Goal: Download file/media

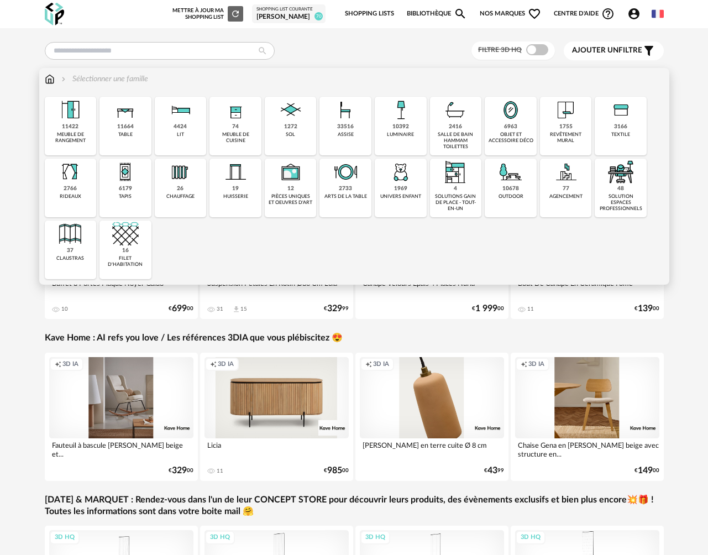
click at [614, 132] on div "textile" at bounding box center [621, 135] width 19 height 6
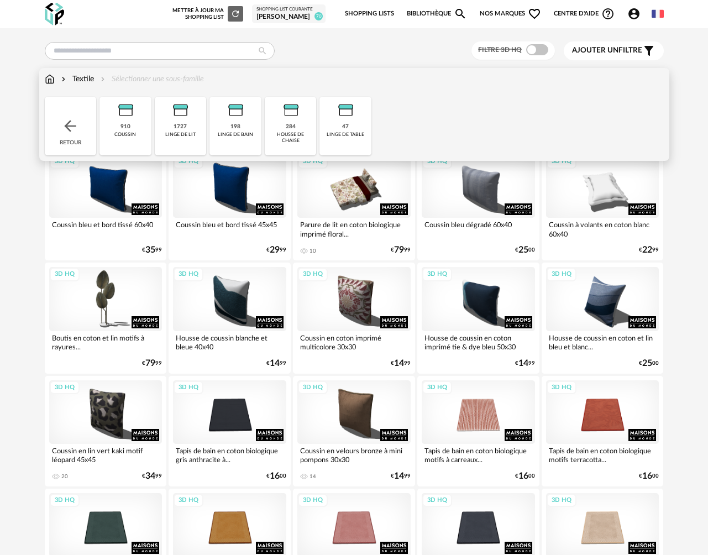
click at [76, 81] on div "Textile" at bounding box center [76, 79] width 35 height 11
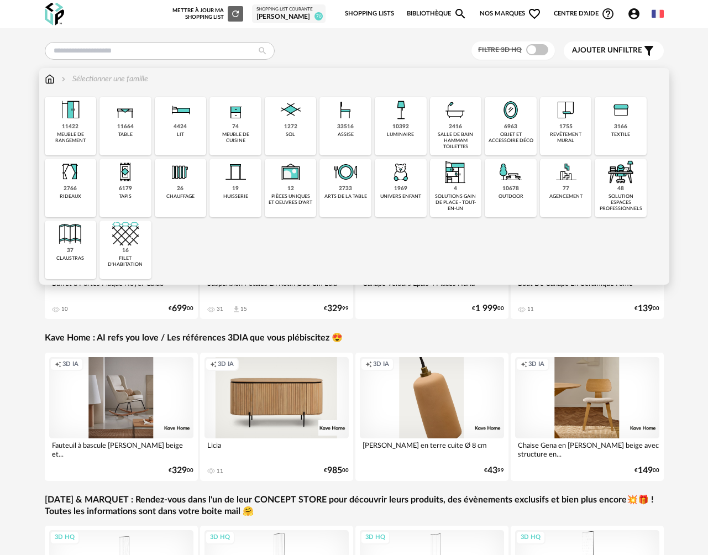
click at [624, 132] on div "textile" at bounding box center [621, 135] width 19 height 6
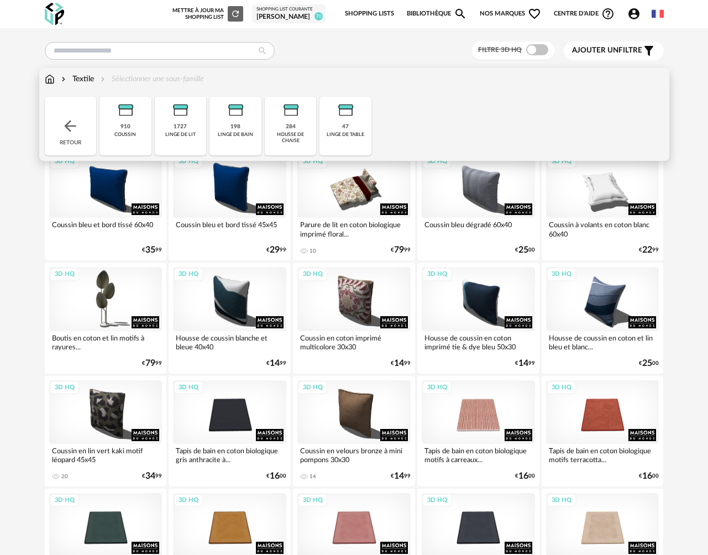
click at [121, 126] on div "910" at bounding box center [126, 126] width 10 height 7
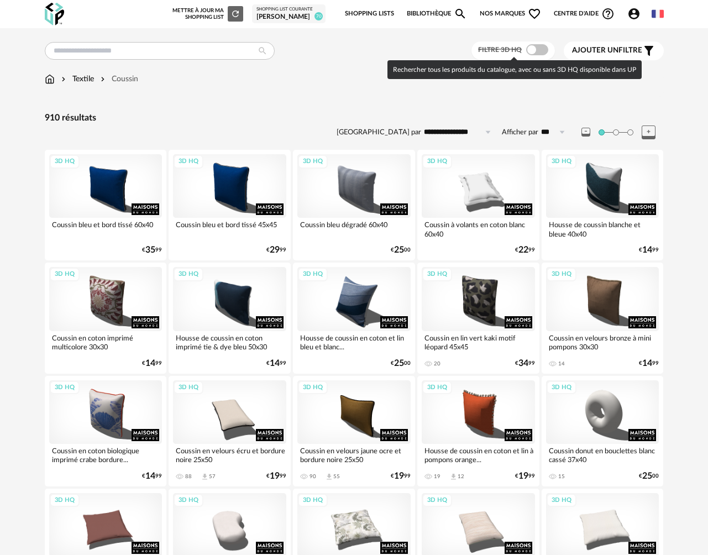
click at [535, 54] on span at bounding box center [538, 49] width 22 height 11
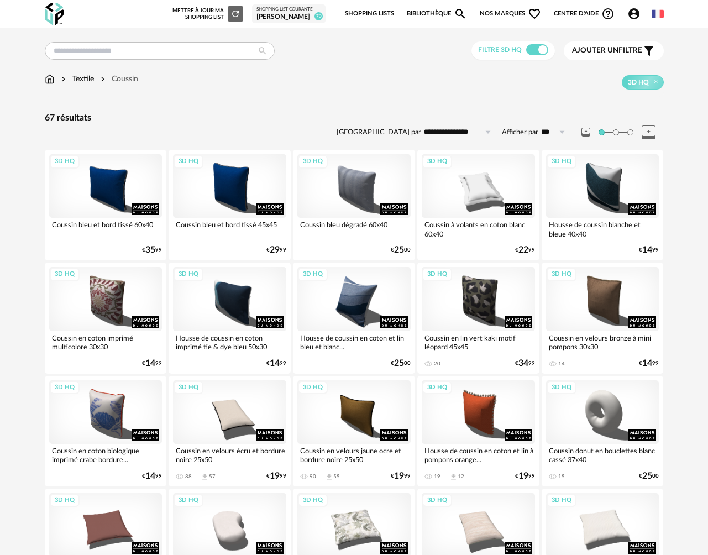
click at [457, 135] on input "**********" at bounding box center [459, 132] width 76 height 18
click at [463, 183] on span "Prix croissant" at bounding box center [459, 179] width 53 height 9
type input "**********"
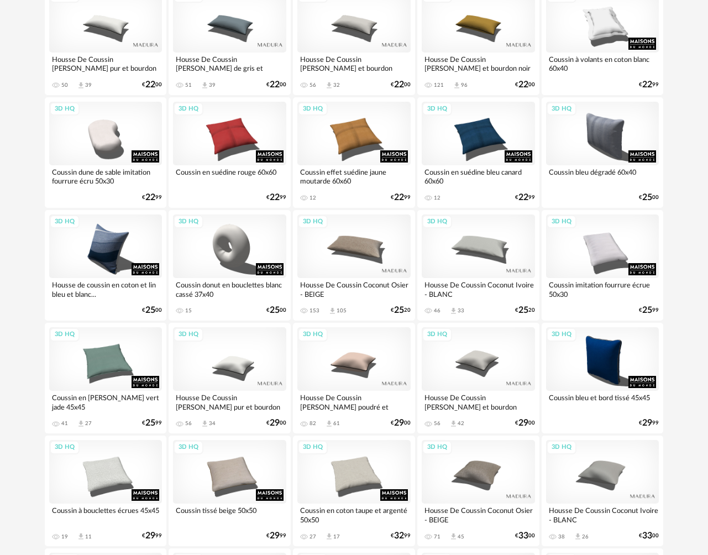
scroll to position [901, 0]
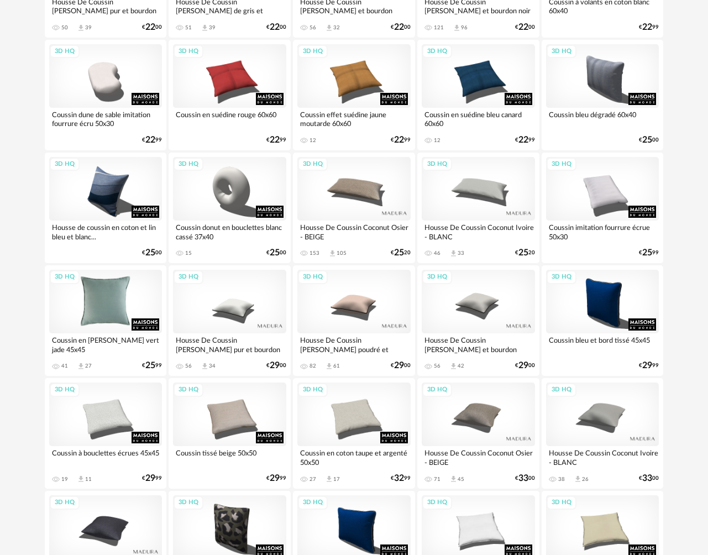
click at [102, 325] on div "3D HQ" at bounding box center [105, 302] width 113 height 64
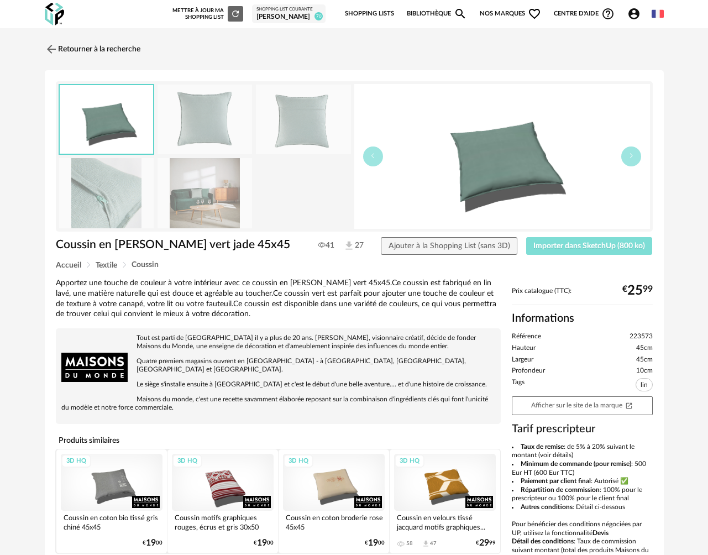
click at [547, 252] on button "Importer dans SketchUp (800 ko)" at bounding box center [590, 246] width 127 height 18
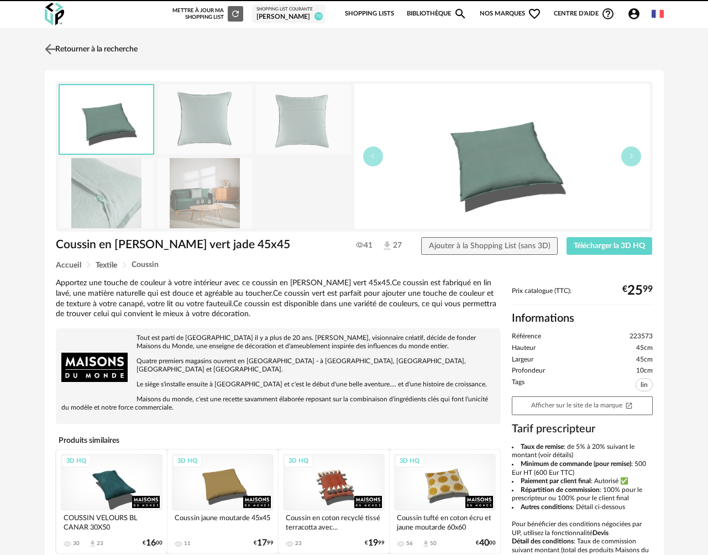
click at [50, 48] on img at bounding box center [50, 49] width 16 height 16
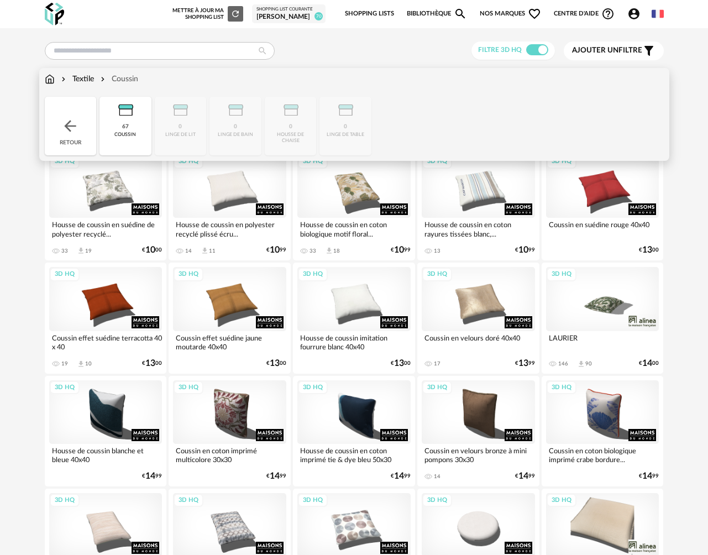
click at [51, 78] on img at bounding box center [50, 79] width 10 height 11
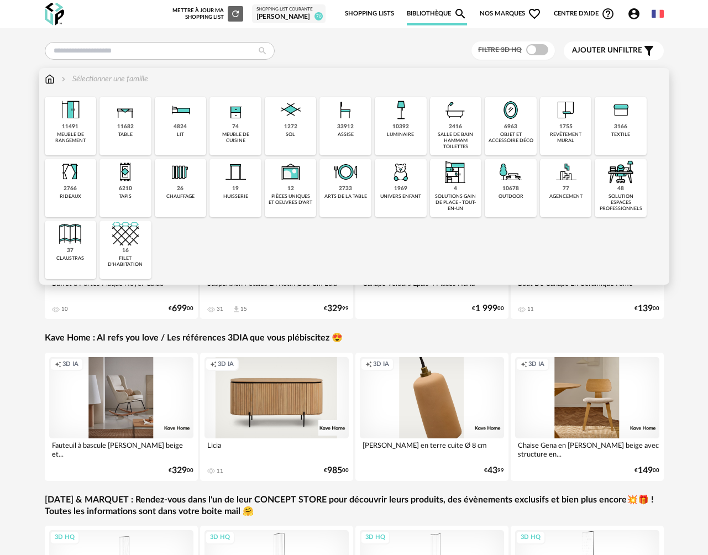
click at [76, 180] on img at bounding box center [70, 172] width 27 height 27
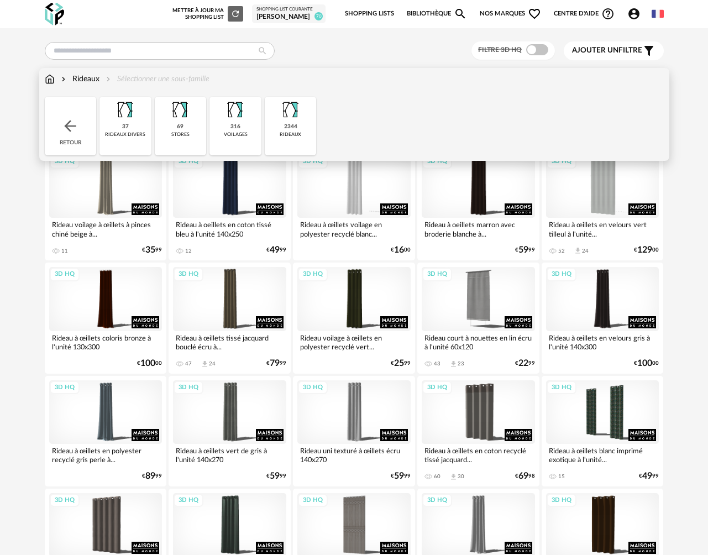
click at [286, 128] on div "2344" at bounding box center [290, 126] width 13 height 7
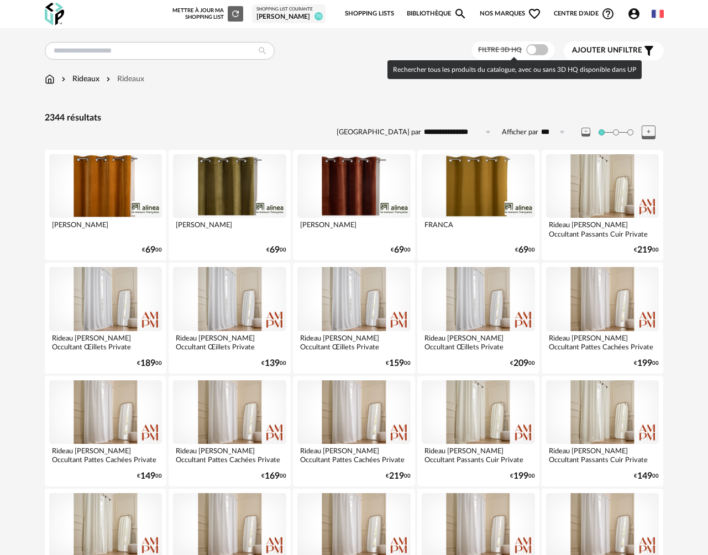
click at [539, 50] on span at bounding box center [538, 49] width 22 height 11
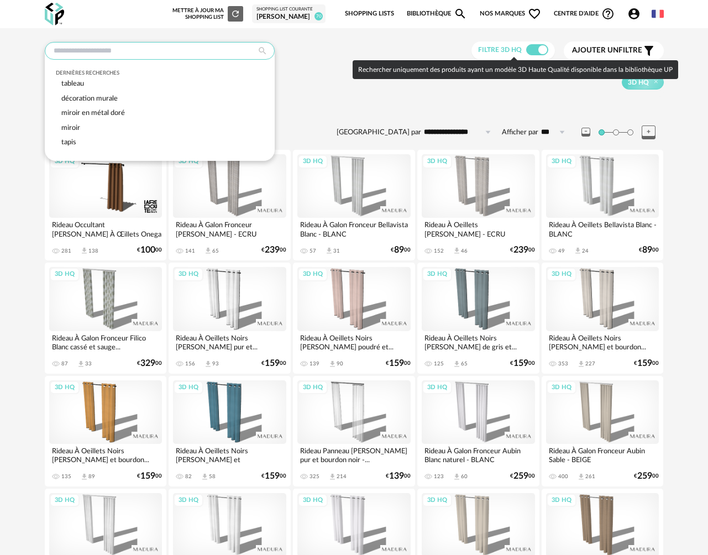
click at [163, 53] on input "text" at bounding box center [160, 51] width 230 height 18
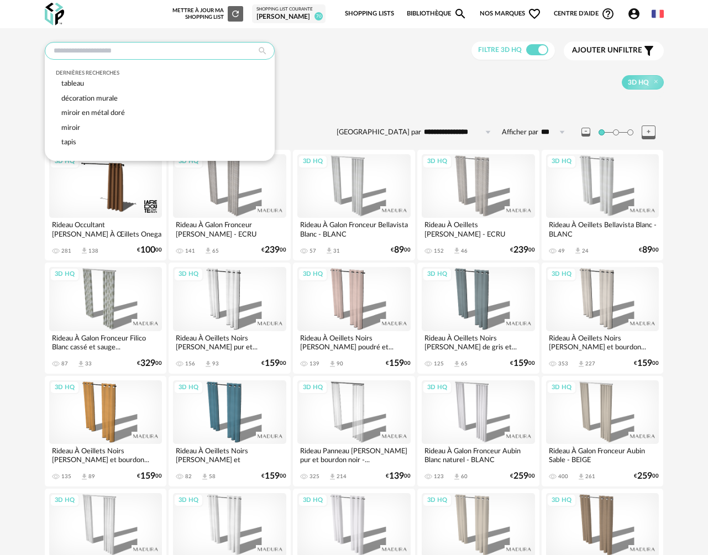
click at [132, 60] on div "Dernières recherches tableau décoration murale miroir en métal doré miroir tapis" at bounding box center [160, 51] width 230 height 18
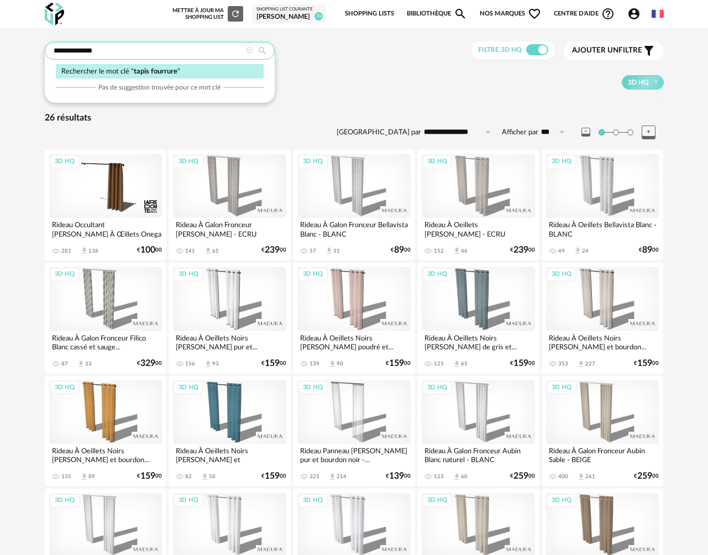
type input "**********"
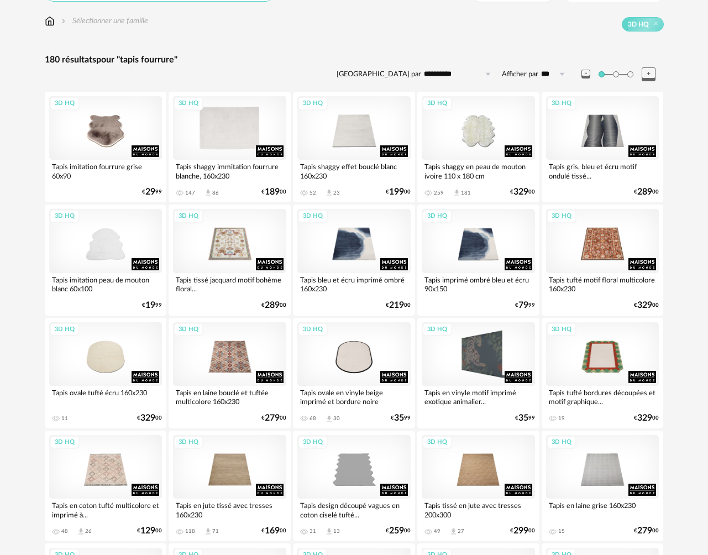
scroll to position [67, 0]
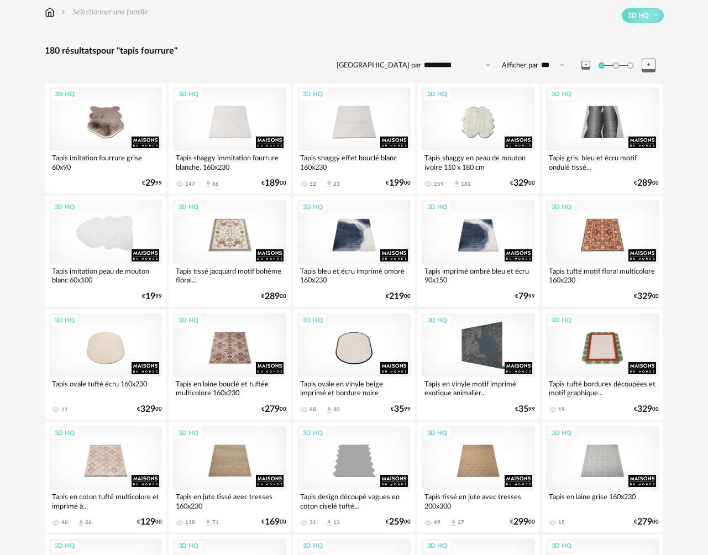
click at [118, 240] on div "3D HQ" at bounding box center [105, 232] width 113 height 64
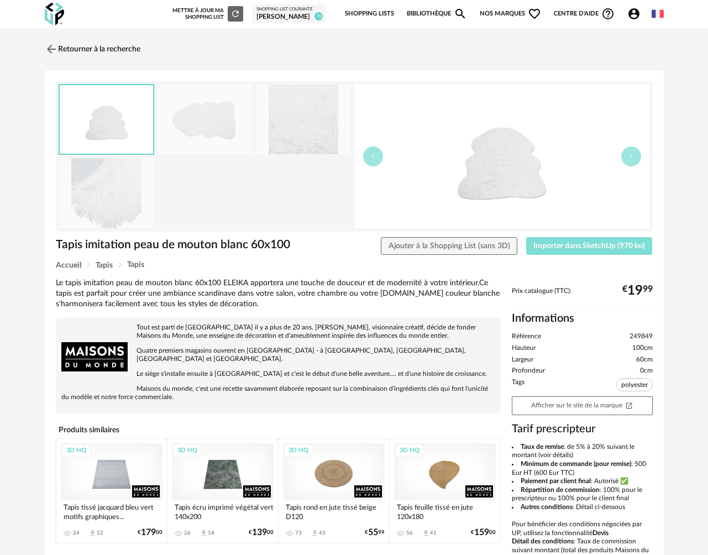
click at [567, 251] on button "Importer dans SketchUp (970 ko)" at bounding box center [590, 246] width 127 height 18
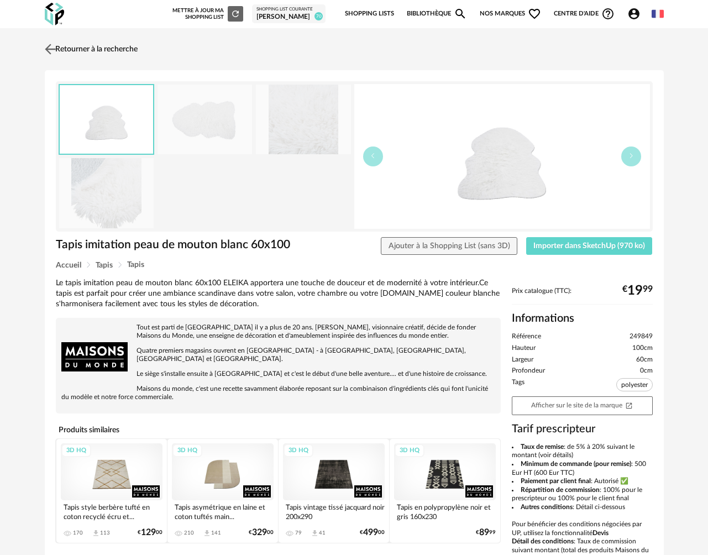
click at [53, 50] on img at bounding box center [50, 49] width 16 height 16
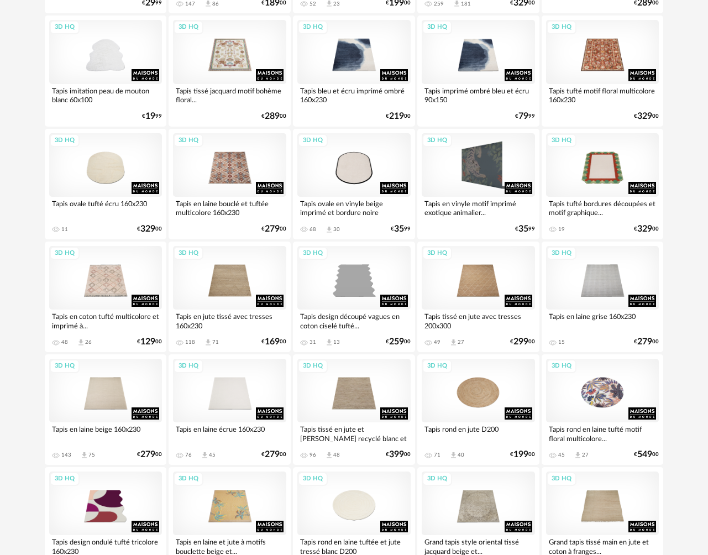
scroll to position [258, 0]
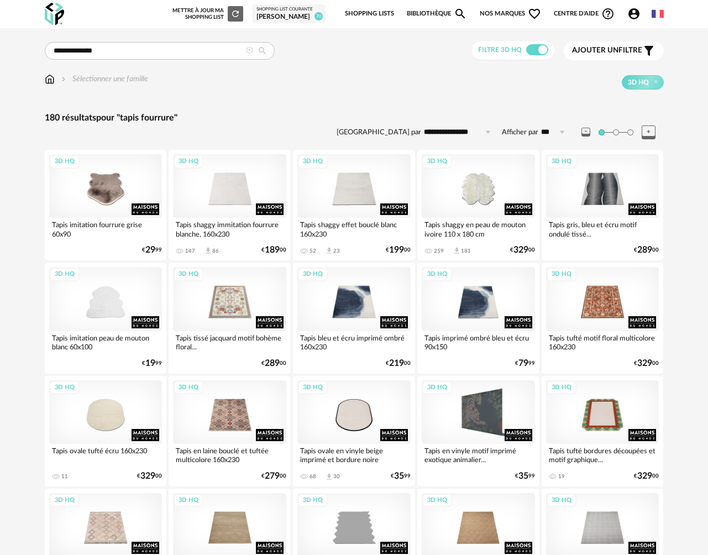
click at [287, 13] on div "[PERSON_NAME]" at bounding box center [289, 17] width 65 height 9
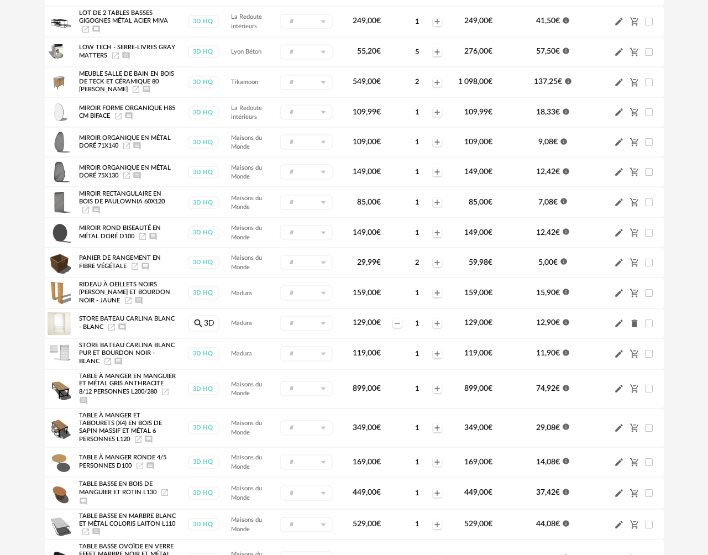
scroll to position [947, 0]
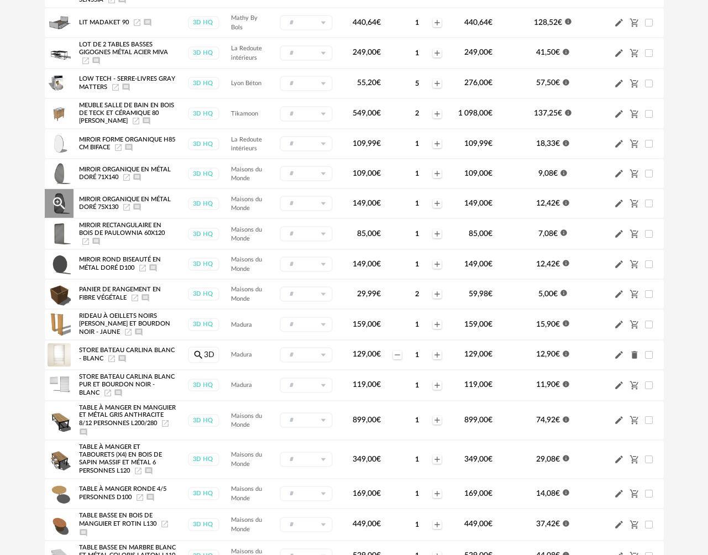
click at [128, 211] on icon "Launch icon" at bounding box center [126, 207] width 7 height 7
